Goal: Transaction & Acquisition: Purchase product/service

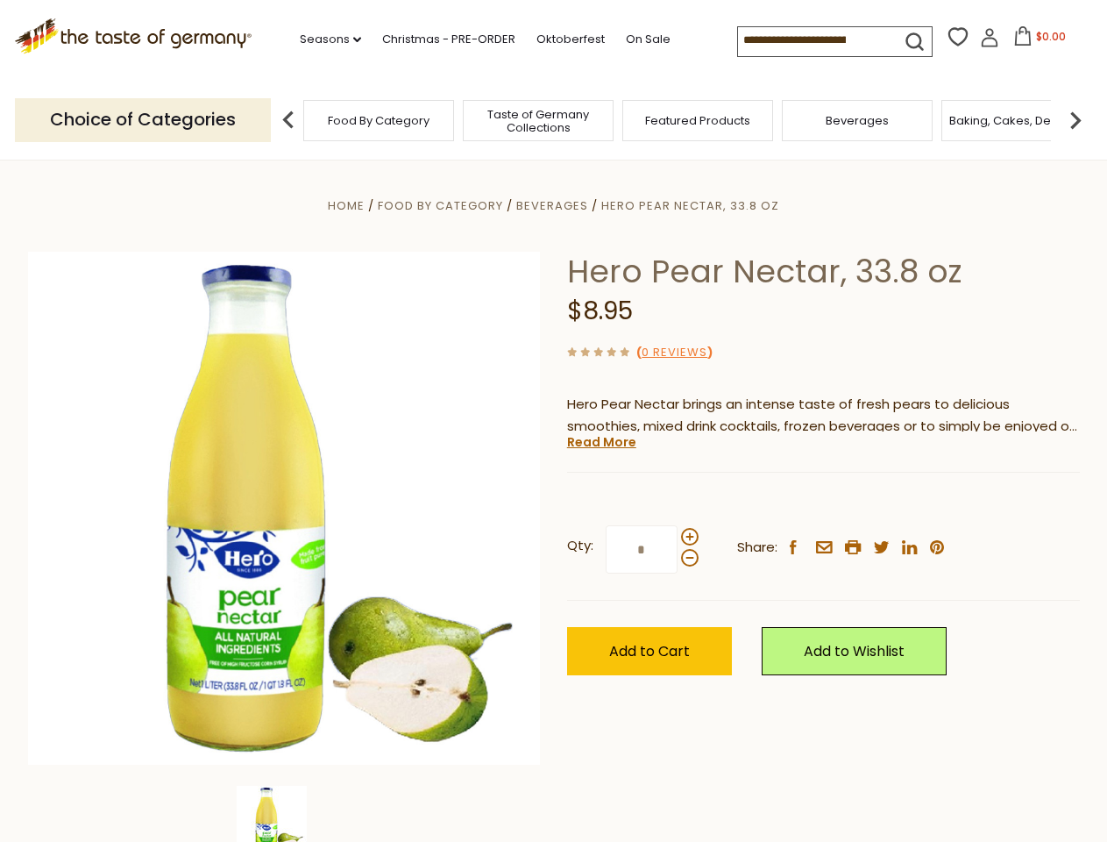
click at [553, 421] on div "Home Food By Category [GEOGRAPHIC_DATA] Hero Pear Nectar, 33.8 oz Hero Pear Nec…" at bounding box center [554, 532] width 1078 height 675
click at [323, 39] on link "Seasons dropdown_arrow" at bounding box center [330, 39] width 61 height 19
click at [813, 40] on input at bounding box center [812, 39] width 148 height 25
click at [1036, 41] on span "$0.00" at bounding box center [1051, 36] width 30 height 15
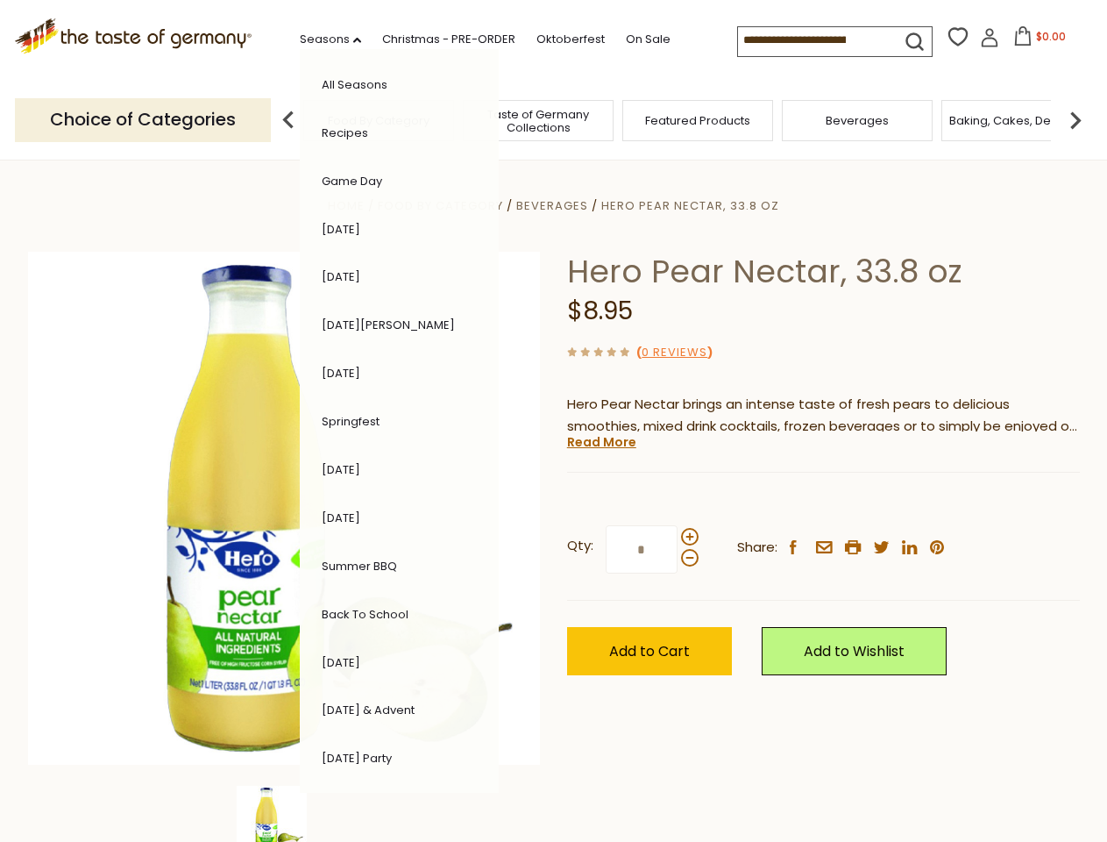
click at [300, 119] on div "All Seasons Recipes Game Day [DATE] [DATE] [DATE][PERSON_NAME] [DATE] Springfes…" at bounding box center [399, 420] width 199 height 743
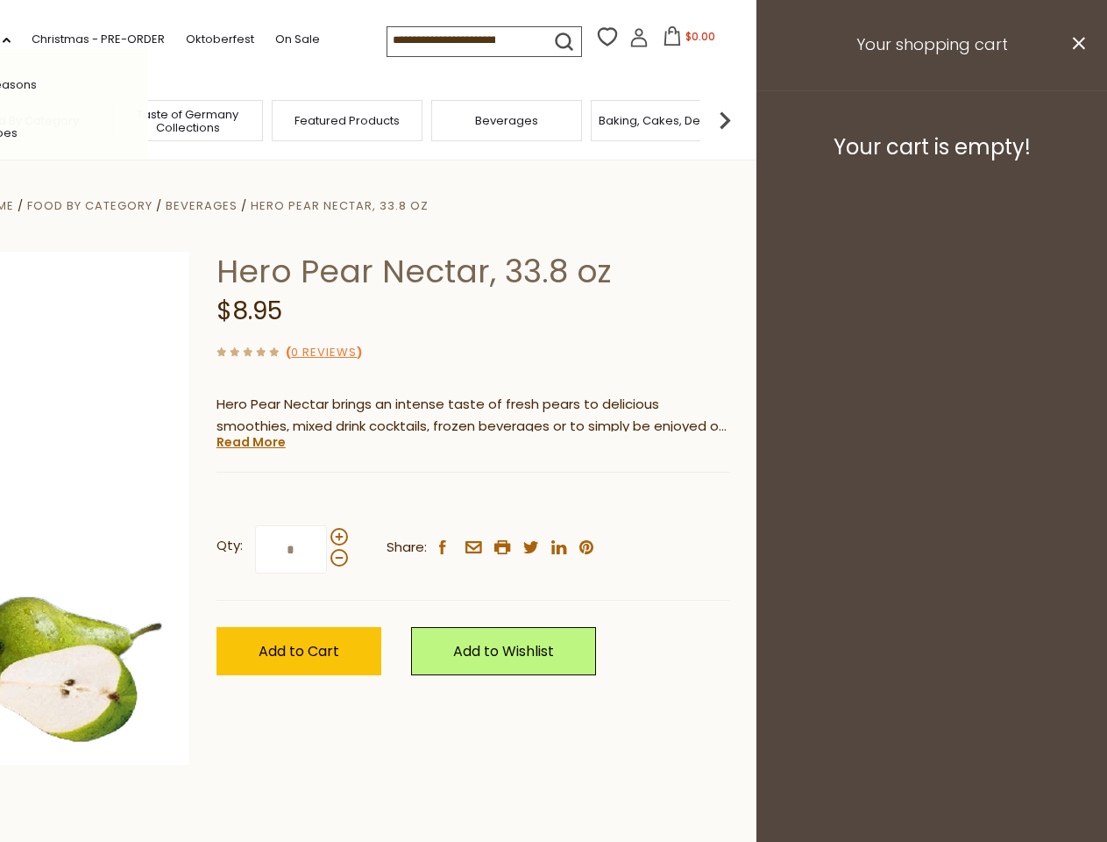
click at [742, 119] on img at bounding box center [724, 120] width 35 height 35
click at [553, 501] on div "Qty: * Share: facebook email printer twitter linkedin pinterest" at bounding box center [473, 550] width 513 height 102
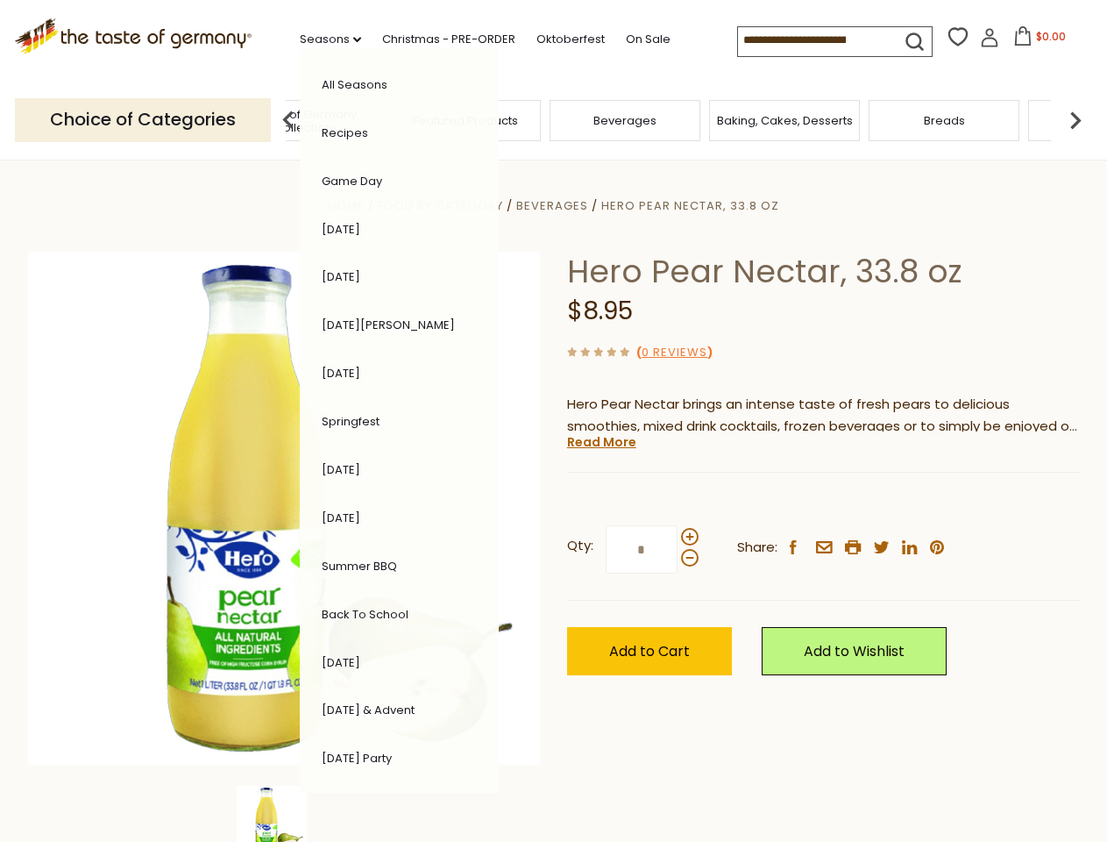
click at [284, 813] on img at bounding box center [272, 820] width 70 height 70
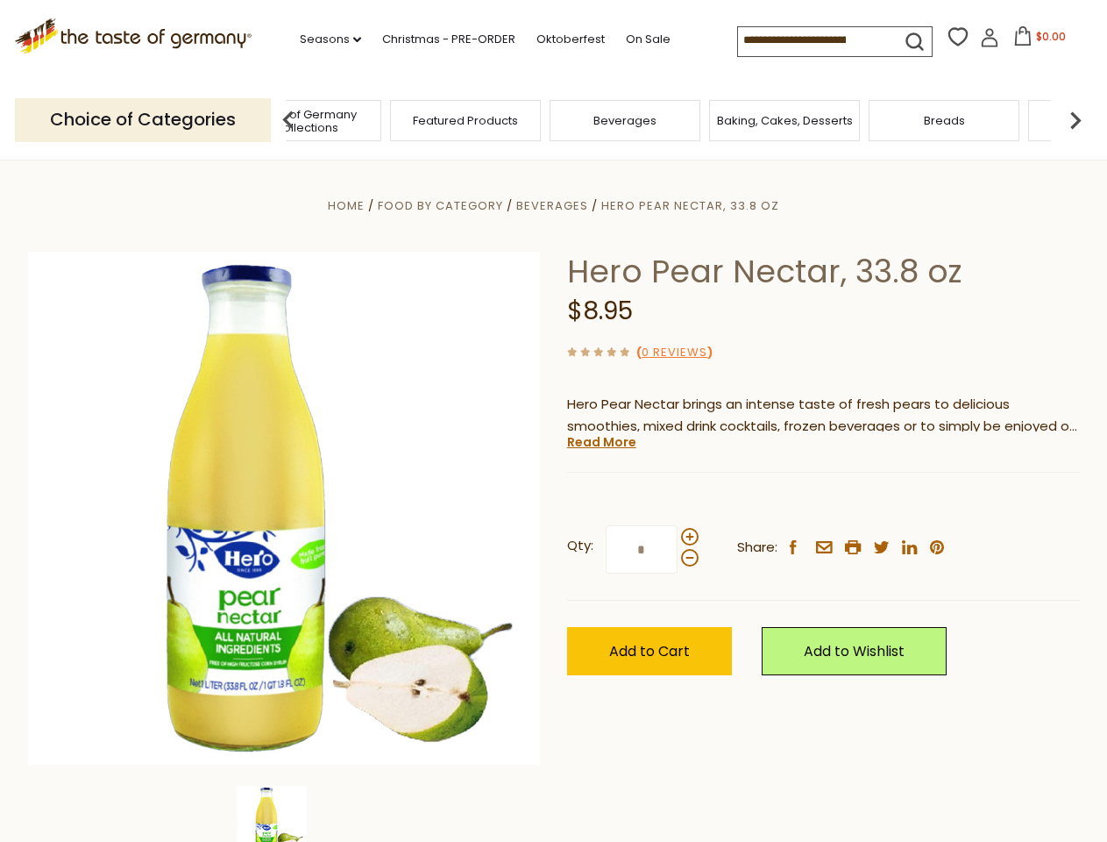
click at [284, 813] on img at bounding box center [272, 820] width 70 height 70
click at [600, 442] on link "Read More" at bounding box center [601, 442] width 69 height 18
